Goal: Task Accomplishment & Management: Manage account settings

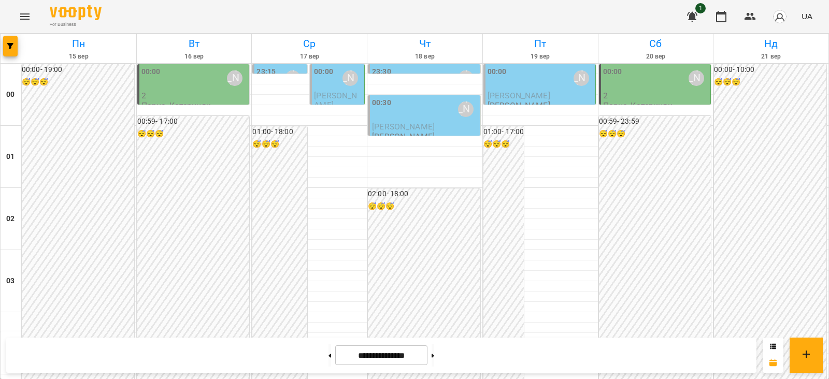
scroll to position [1165, 0]
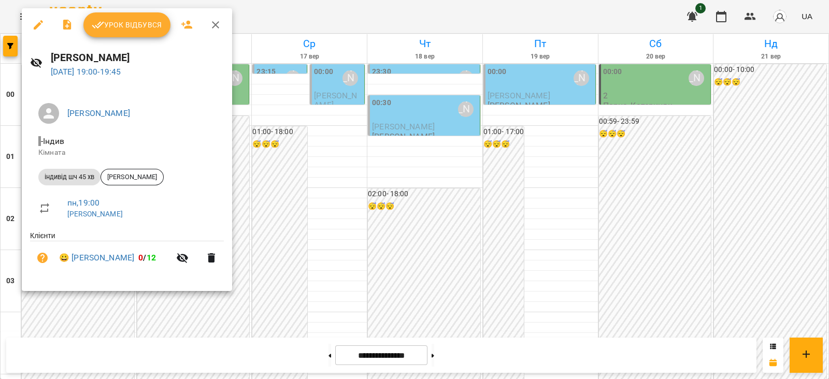
click at [135, 28] on span "Урок відбувся" at bounding box center [127, 25] width 70 height 12
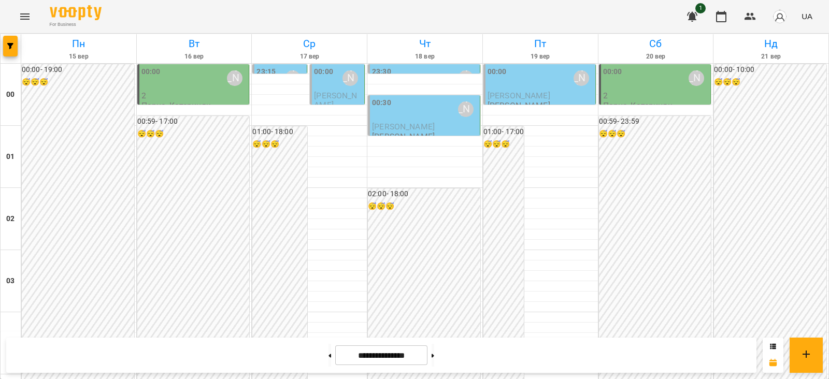
scroll to position [1101, 0]
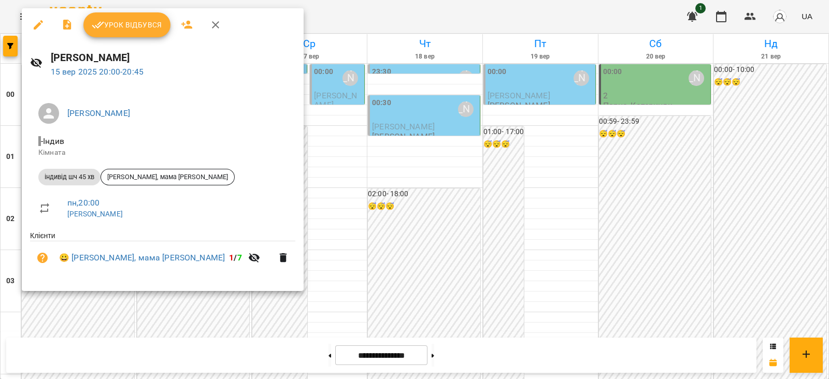
click at [132, 30] on span "Урок відбувся" at bounding box center [127, 25] width 70 height 12
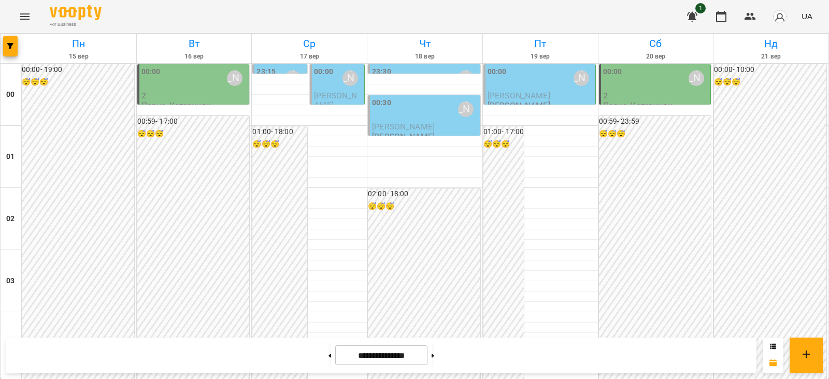
scroll to position [1223, 0]
